Goal: Entertainment & Leisure: Consume media (video, audio)

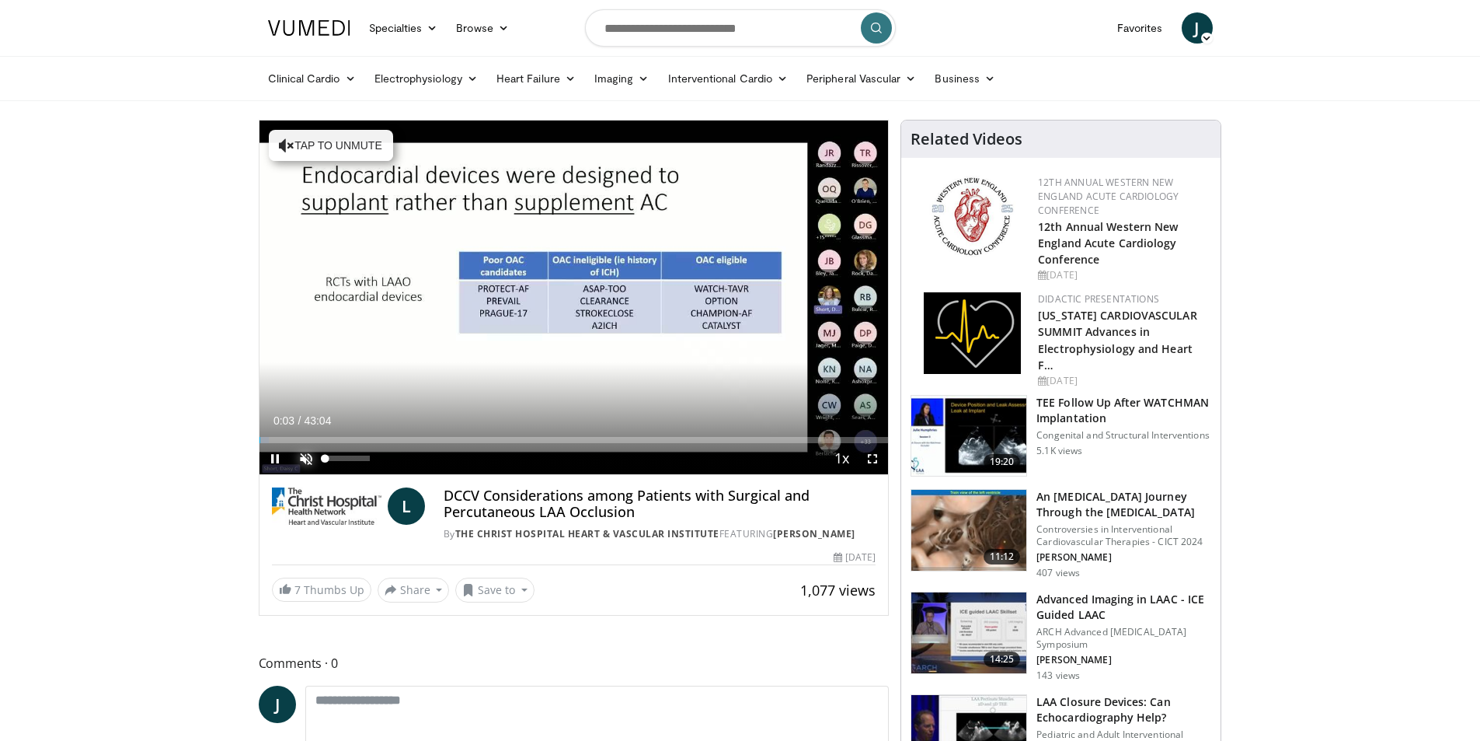
click at [305, 458] on span "Video Player" at bounding box center [306, 458] width 31 height 31
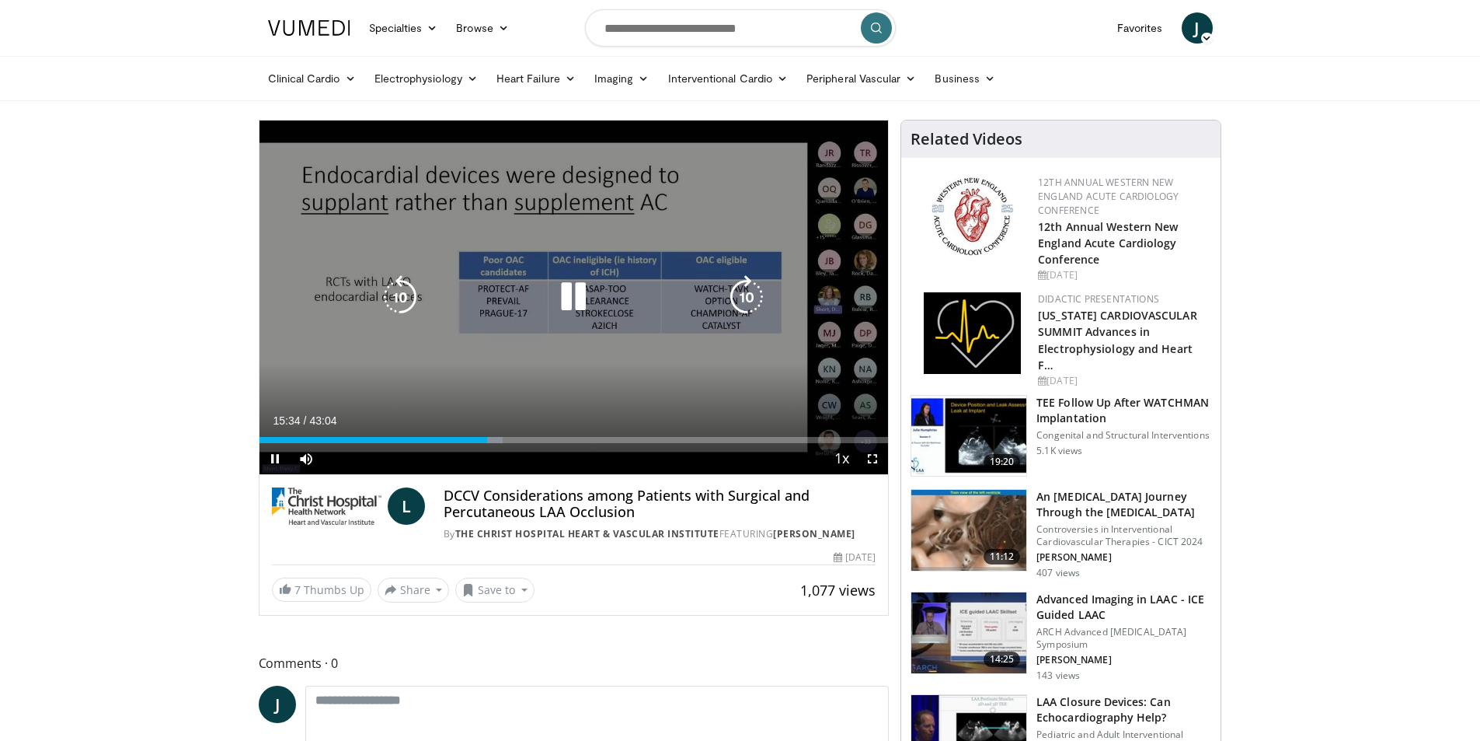
click at [566, 293] on icon "Video Player" at bounding box center [574, 297] width 44 height 44
click at [566, 298] on icon "Video Player" at bounding box center [574, 297] width 44 height 44
click at [569, 298] on icon "Video Player" at bounding box center [574, 297] width 44 height 44
